Goal: Transaction & Acquisition: Purchase product/service

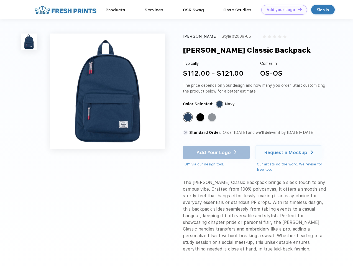
click at [282, 10] on link "Add your Logo Design Tool" at bounding box center [284, 10] width 46 height 10
click at [0, 0] on div "Design Tool" at bounding box center [0, 0] width 0 height 0
click at [297, 9] on link "Add your Logo Design Tool" at bounding box center [284, 10] width 46 height 10
click at [29, 42] on img at bounding box center [29, 41] width 16 height 16
click at [188, 117] on div "Standard Color" at bounding box center [188, 117] width 8 height 8
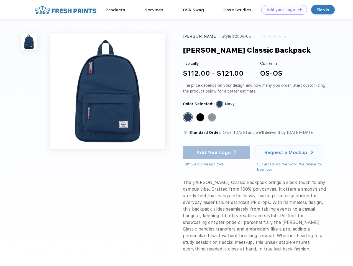
click at [201, 117] on div "Standard Color" at bounding box center [200, 117] width 8 height 8
click at [212, 117] on div "Standard Color" at bounding box center [212, 117] width 8 height 8
click at [217, 152] on div "Add Your Logo DIY via our design tool. Ah shoot! This product isn't up in our d…" at bounding box center [216, 156] width 67 height 22
click at [289, 152] on div "Request a Mockup" at bounding box center [285, 152] width 43 height 6
